Goal: Information Seeking & Learning: Learn about a topic

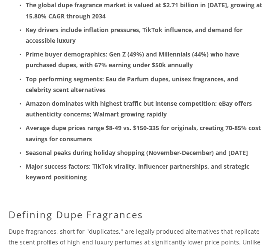
scroll to position [120, 0]
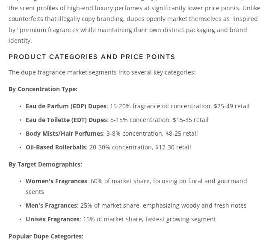
scroll to position [377, 0]
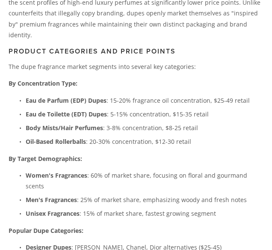
click at [243, 72] on p "The dupe fragrance market segments into several key categories:" at bounding box center [136, 66] width 255 height 11
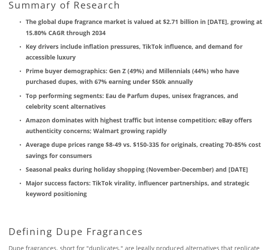
scroll to position [120, 0]
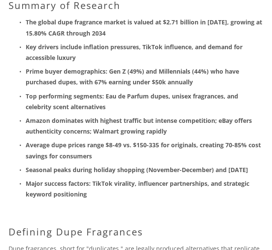
click at [226, 198] on strong "Major success factors: TikTok virality, influencer partnerships, and strategic …" at bounding box center [139, 188] width 226 height 19
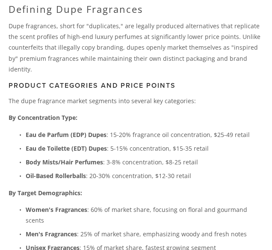
scroll to position [360, 0]
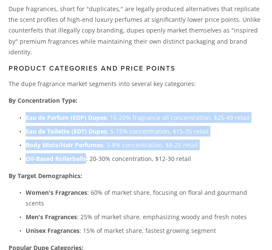
drag, startPoint x: 31, startPoint y: 131, endPoint x: 92, endPoint y: 175, distance: 75.0
click at [92, 164] on ul "Eau de Parfum (EDP) Dupes : 15-20% fragrance oil concentration, $25-49 retail E…" at bounding box center [136, 138] width 255 height 52
copy ul "Eau de Parfum (EDP) Dupes : 15-20% fragrance oil concentration, $25-49 retail E…"
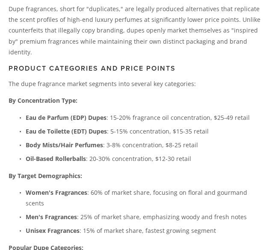
click at [230, 164] on p "Oil-Based Rollerballs : 20-30% concentration, $12-30 retail" at bounding box center [145, 158] width 238 height 11
click at [219, 164] on p "Oil-Based Rollerballs : 20-30% concentration, $12-30 retail" at bounding box center [145, 158] width 238 height 11
click at [238, 164] on p "Oil-Based Rollerballs : 20-30% concentration, $12-30 retail" at bounding box center [145, 158] width 238 height 11
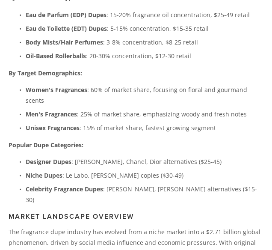
scroll to position [480, 0]
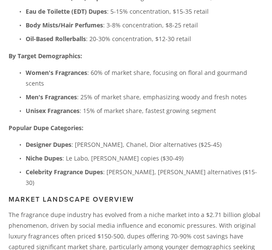
click at [125, 178] on ul "Designer Dupes : [PERSON_NAME], Chanel, Dior alternatives ($25-45) Niche Dupes …" at bounding box center [136, 163] width 255 height 49
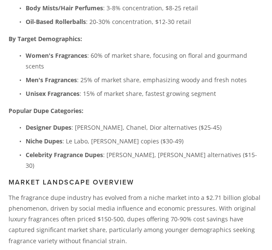
click at [178, 171] on p "Celebrity Fragrance Dupes : [PERSON_NAME], [PERSON_NAME] alternatives ($15-30)" at bounding box center [145, 159] width 238 height 21
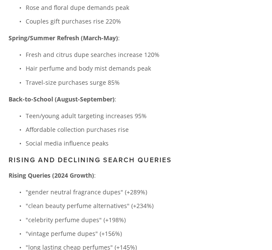
scroll to position [2189, 0]
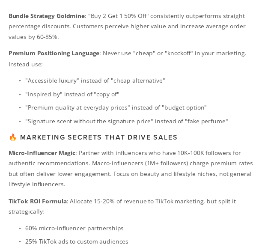
scroll to position [3216, 0]
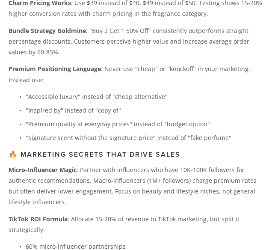
drag, startPoint x: 30, startPoint y: 137, endPoint x: 98, endPoint y: 154, distance: 70.4
drag, startPoint x: 32, startPoint y: 128, endPoint x: 254, endPoint y: 175, distance: 227.5
copy ul "anuary-February : [DATE] romantic florals (roses, peonies) March-May : Fresh sp…"
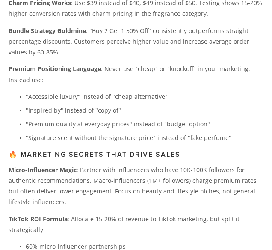
drag, startPoint x: 69, startPoint y: 143, endPoint x: 119, endPoint y: 143, distance: 50.1
drag, startPoint x: 120, startPoint y: 145, endPoint x: 69, endPoint y: 148, distance: 51.5
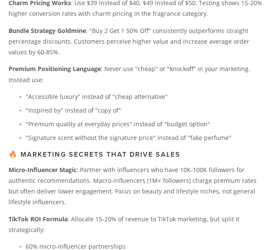
copy p "Fresh spring scents"
drag, startPoint x: 31, startPoint y: 144, endPoint x: 65, endPoint y: 144, distance: 33.8
copy strong "March-May"
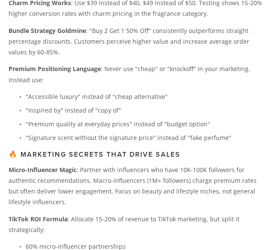
drag, startPoint x: 71, startPoint y: 158, endPoint x: 115, endPoint y: 158, distance: 43.2
copy p "Light body mists"
drag, startPoint x: 31, startPoint y: 158, endPoint x: 67, endPoint y: 158, distance: 36.0
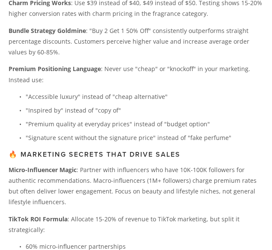
copy strong "June-August"
drag, startPoint x: 126, startPoint y: 172, endPoint x: 160, endPoint y: 171, distance: 33.8
drag, startPoint x: 160, startPoint y: 172, endPoint x: 125, endPoint y: 171, distance: 35.1
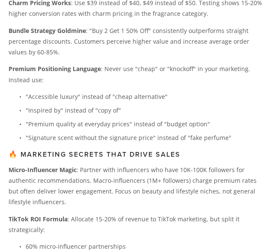
copy p "luxury dupes"
drag, startPoint x: 32, startPoint y: 172, endPoint x: 96, endPoint y: 174, distance: 64.3
copy strong "September-December"
